Goal: Information Seeking & Learning: Learn about a topic

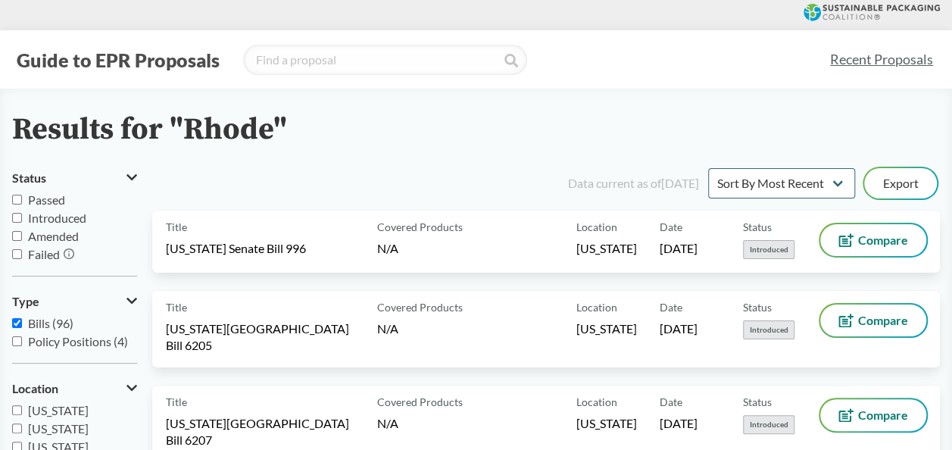
click at [385, 136] on div "Results for "Rhode"" at bounding box center [476, 130] width 928 height 34
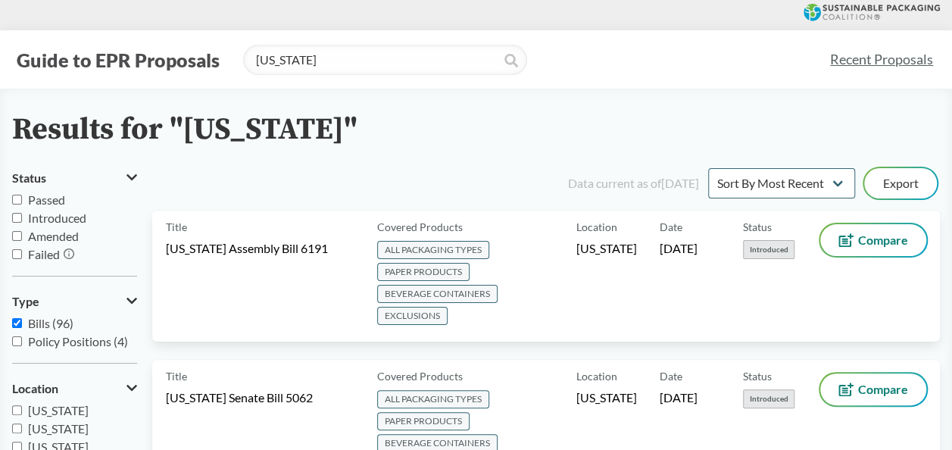
type input "[US_STATE]"
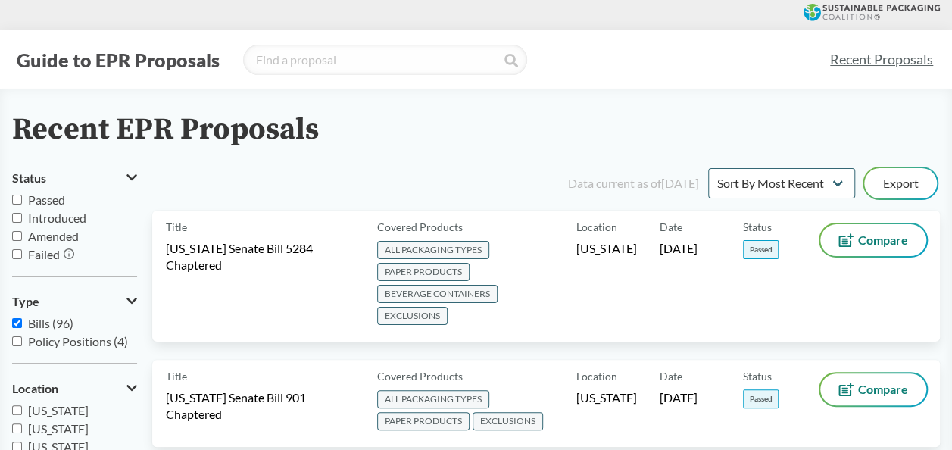
click at [838, 9] on icon at bounding box center [881, 12] width 117 height 15
click at [18, 323] on input "Bills (96)" at bounding box center [17, 323] width 10 height 10
checkbox input "false"
click at [130, 302] on icon at bounding box center [132, 301] width 11 height 6
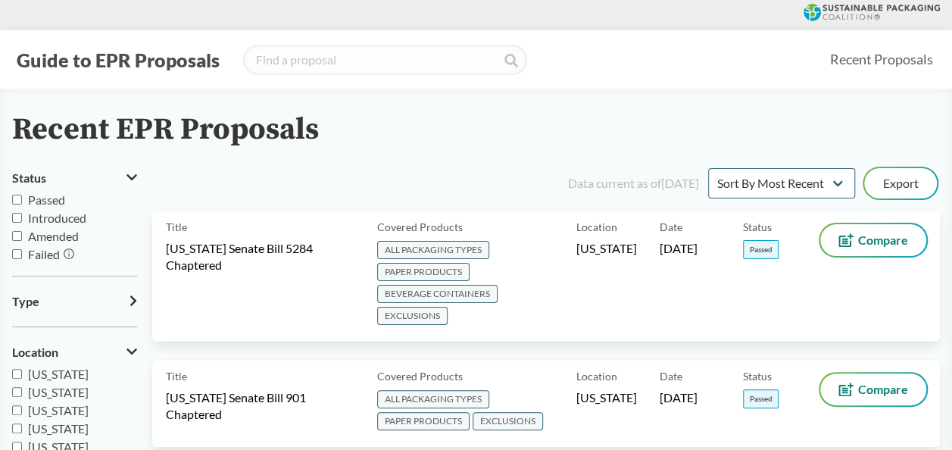
click at [130, 302] on icon at bounding box center [134, 301] width 8 height 12
click at [130, 171] on icon at bounding box center [132, 177] width 11 height 12
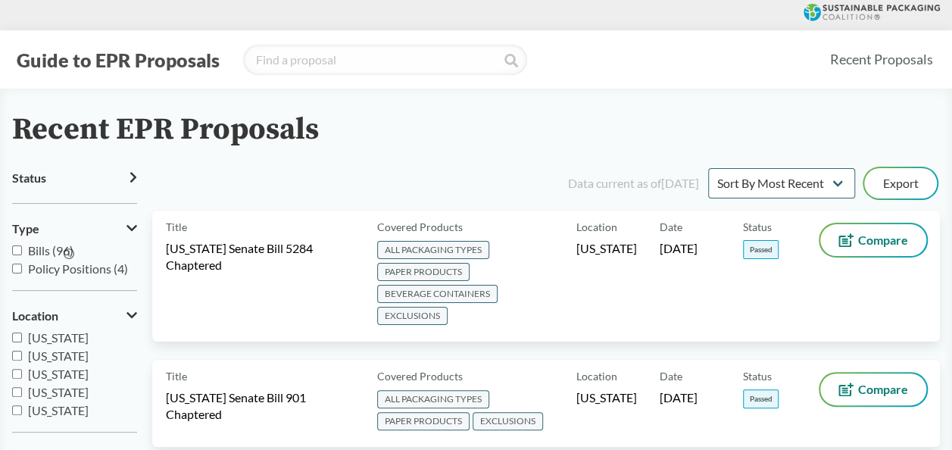
click at [130, 224] on icon at bounding box center [132, 228] width 11 height 12
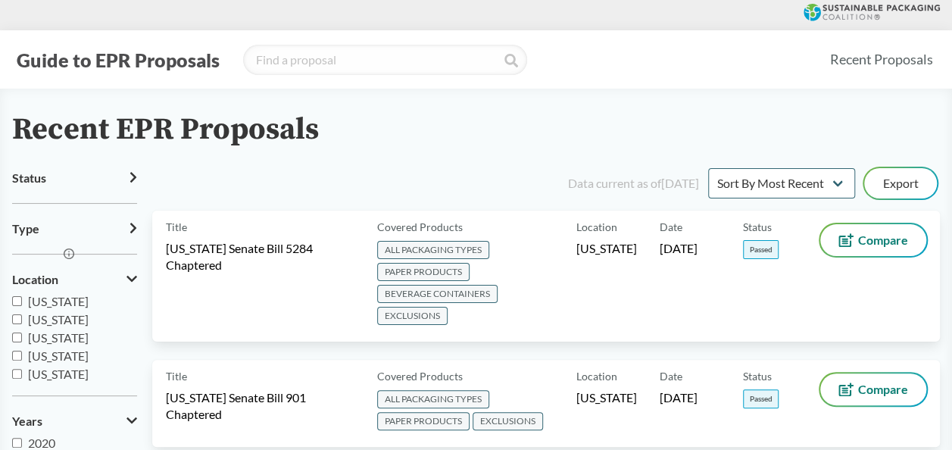
click at [127, 279] on icon at bounding box center [132, 279] width 11 height 12
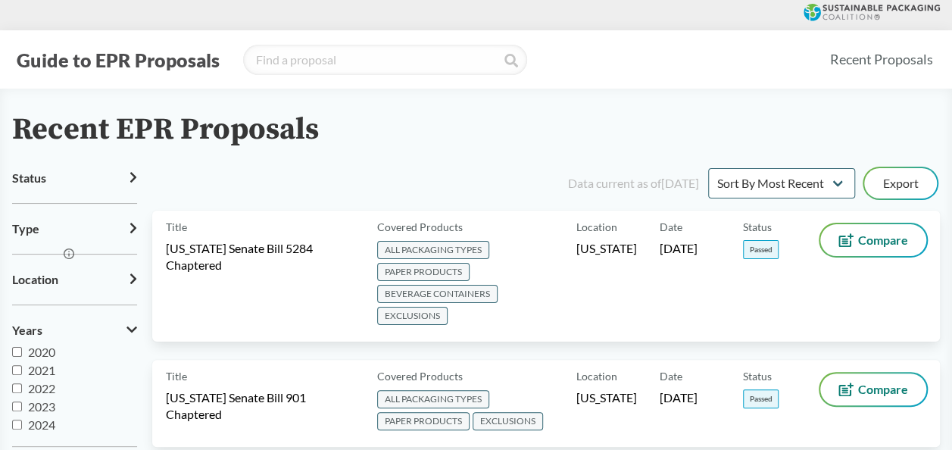
click at [135, 330] on icon at bounding box center [132, 330] width 11 height 12
